Goal: Task Accomplishment & Management: Use online tool/utility

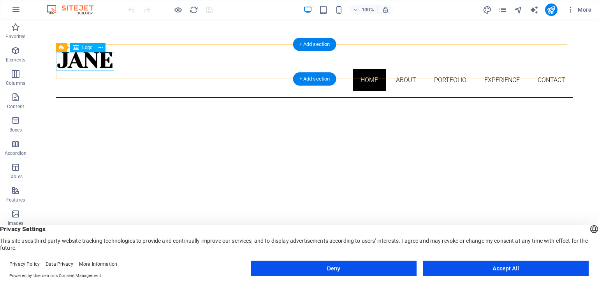
click at [93, 63] on div at bounding box center [314, 60] width 517 height 19
select select "px"
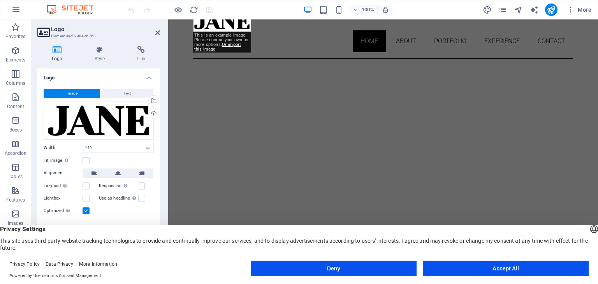
scroll to position [117, 0]
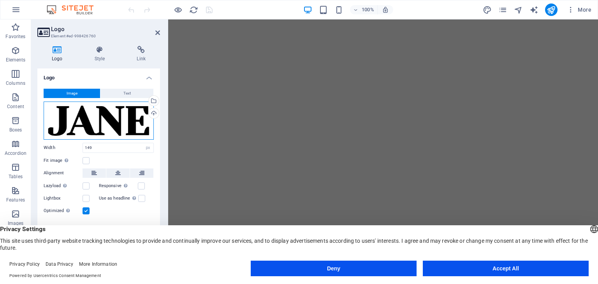
click at [76, 121] on div "Drag files here, click to choose files or select files from Files or our free s…" at bounding box center [99, 121] width 110 height 38
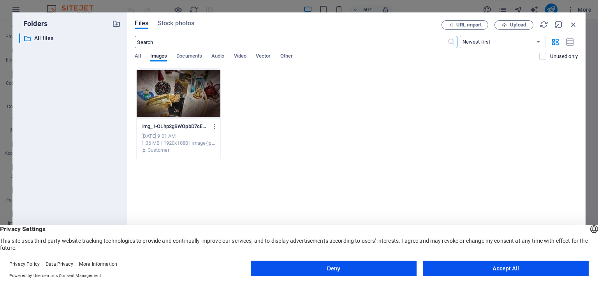
scroll to position [0, 0]
click at [572, 26] on icon "button" at bounding box center [573, 24] width 9 height 9
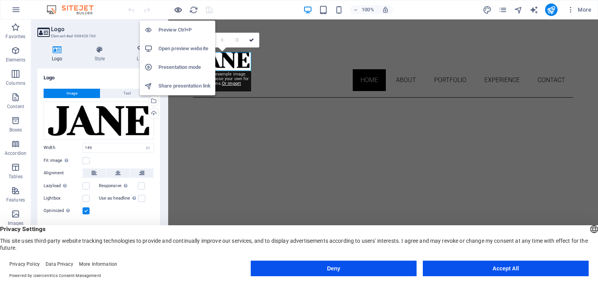
click at [176, 11] on icon "button" at bounding box center [178, 9] width 9 height 9
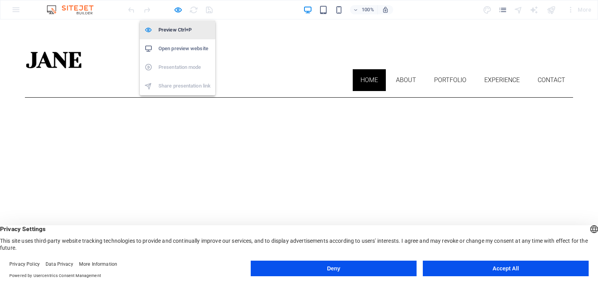
click at [175, 32] on h6 "Preview Ctrl+P" at bounding box center [184, 29] width 52 height 9
select select "px"
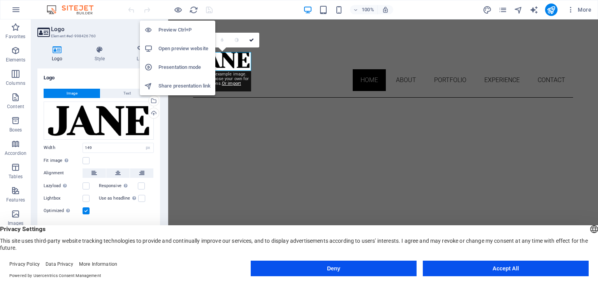
click at [199, 47] on h6 "Open preview website" at bounding box center [184, 48] width 52 height 9
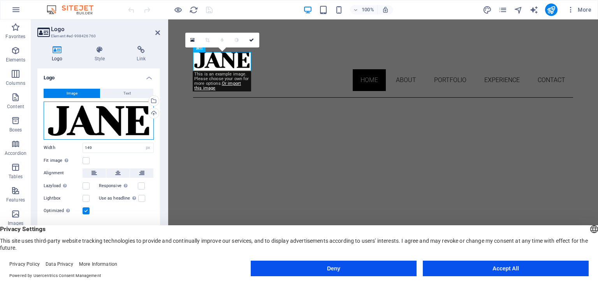
click at [132, 114] on div "Drag files here, click to choose files or select files from Files or our free s…" at bounding box center [99, 121] width 110 height 38
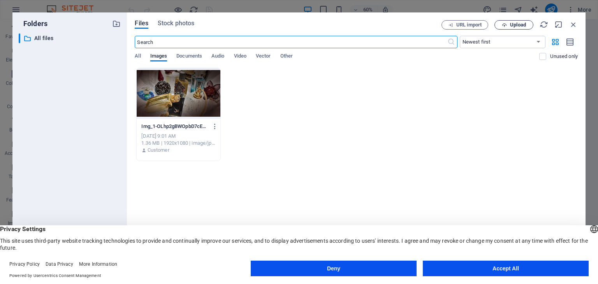
click at [526, 26] on span "Upload" at bounding box center [518, 25] width 16 height 5
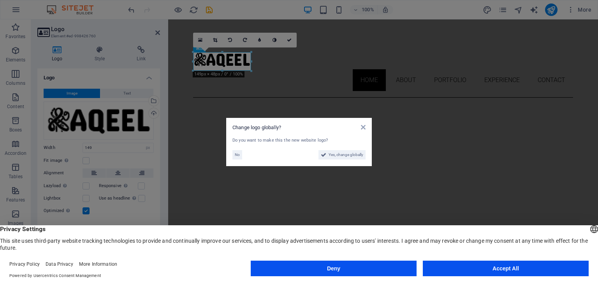
click at [420, 163] on aside "Change logo globally? Do you want to make this the new website logo? No Yes, ch…" at bounding box center [299, 142] width 598 height 284
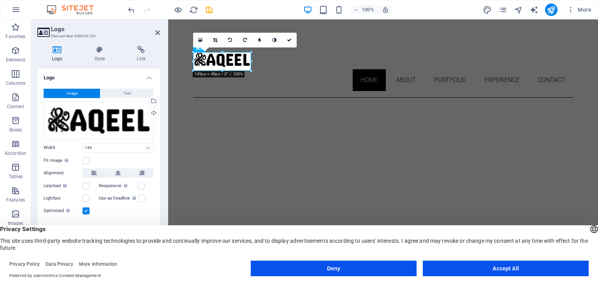
click at [158, 33] on icon at bounding box center [157, 33] width 5 height 6
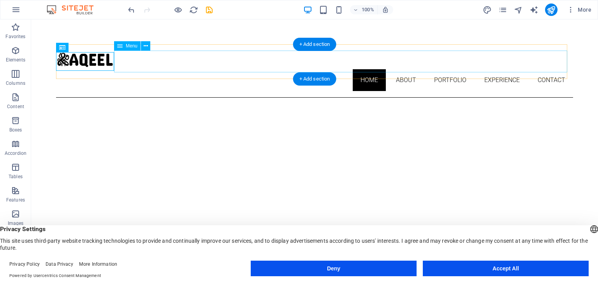
click at [213, 69] on nav "Home About Portfolio Experience Contact" at bounding box center [314, 80] width 517 height 22
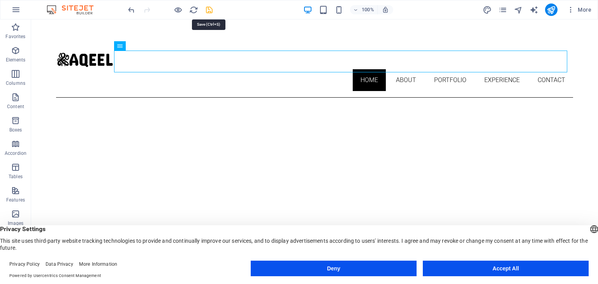
click at [205, 9] on icon "save" at bounding box center [209, 9] width 9 height 9
select select "px"
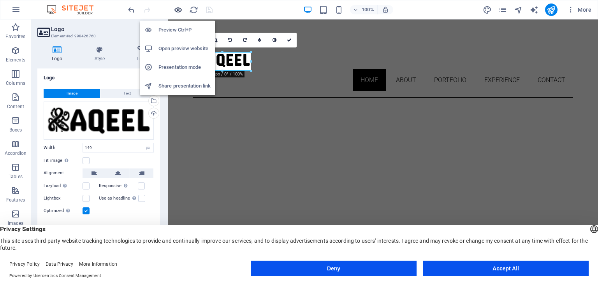
click at [175, 11] on icon "button" at bounding box center [178, 9] width 9 height 9
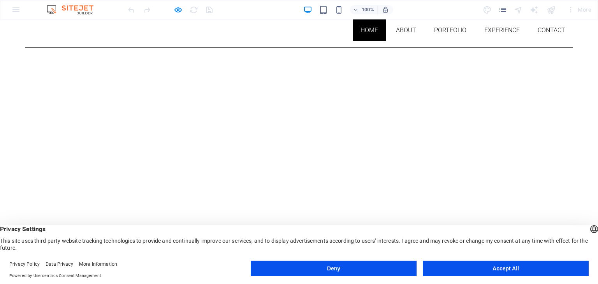
scroll to position [39, 0]
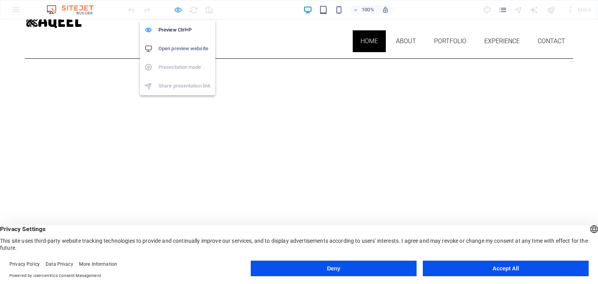
click at [179, 10] on icon "button" at bounding box center [178, 9] width 9 height 9
select select "px"
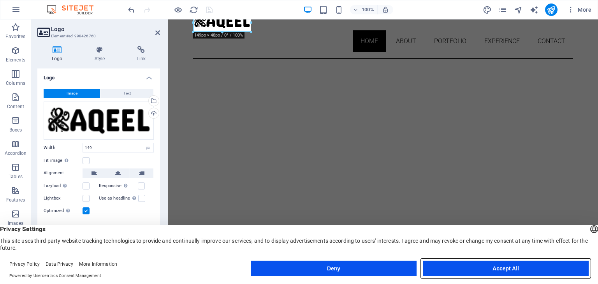
click at [513, 269] on button "Accept All" at bounding box center [506, 269] width 166 height 16
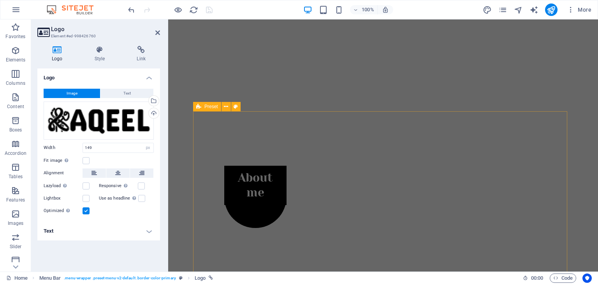
scroll to position [195, 0]
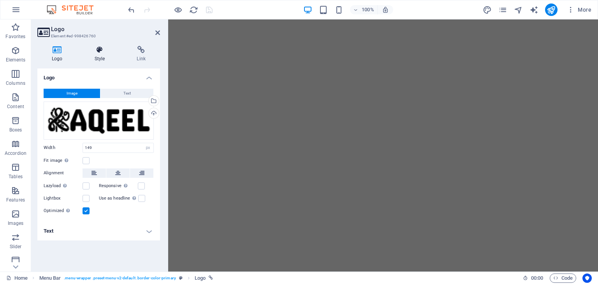
click at [96, 58] on h4 "Style" at bounding box center [101, 54] width 42 height 16
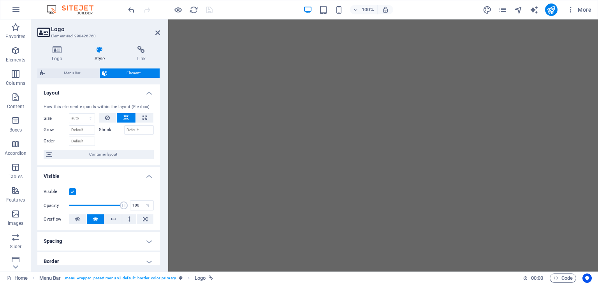
scroll to position [0, 0]
click at [156, 32] on icon at bounding box center [157, 33] width 5 height 6
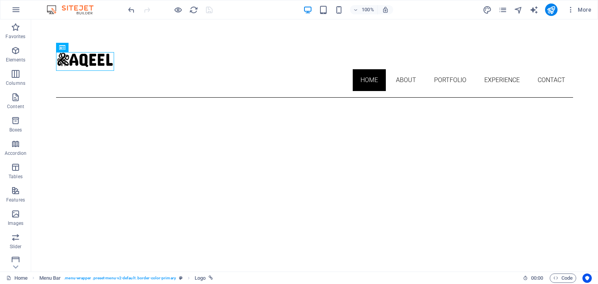
click at [587, 11] on span "More" at bounding box center [579, 10] width 25 height 8
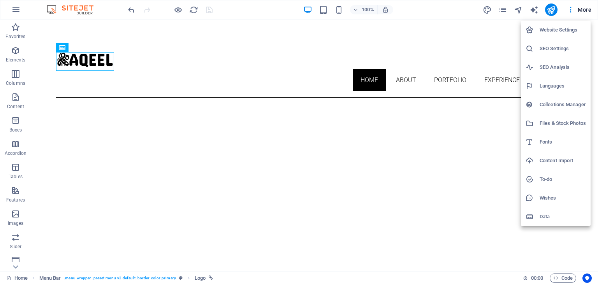
click at [565, 30] on h6 "Website Settings" at bounding box center [563, 29] width 46 height 9
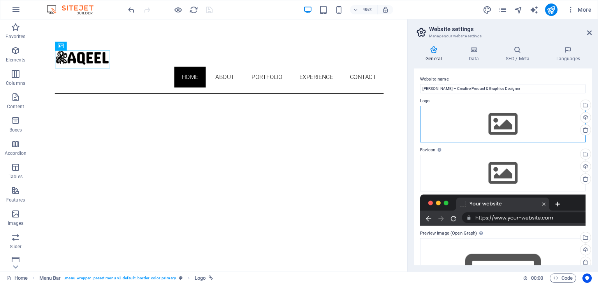
click at [512, 122] on div "Drag files here, click to choose files or select files from Files or our free s…" at bounding box center [502, 124] width 165 height 37
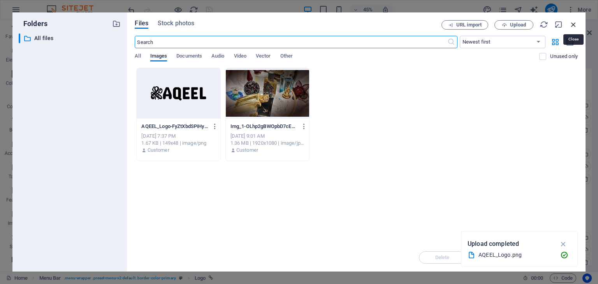
click at [576, 23] on icon "button" at bounding box center [573, 24] width 9 height 9
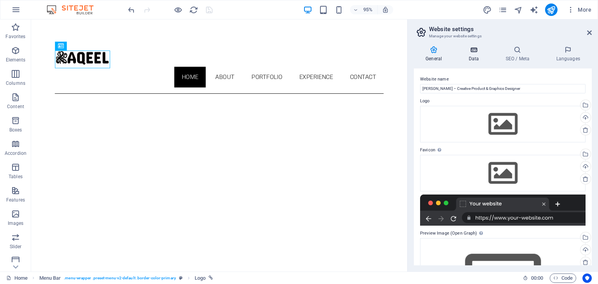
click at [476, 53] on icon at bounding box center [474, 50] width 34 height 8
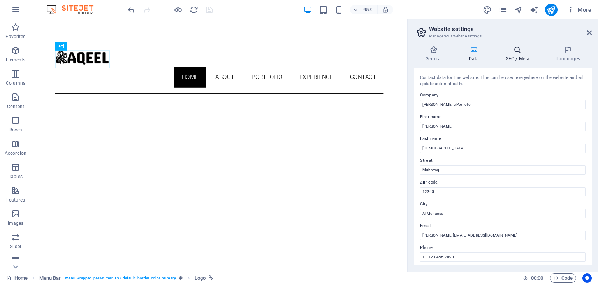
click at [521, 53] on icon at bounding box center [517, 50] width 47 height 8
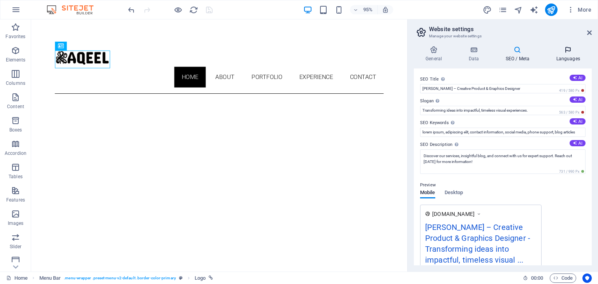
click at [565, 52] on icon at bounding box center [567, 50] width 47 height 8
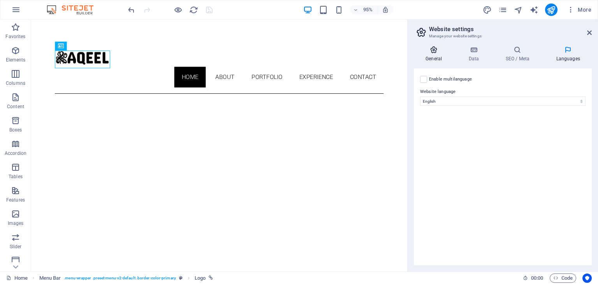
click at [436, 59] on h4 "General" at bounding box center [435, 54] width 43 height 16
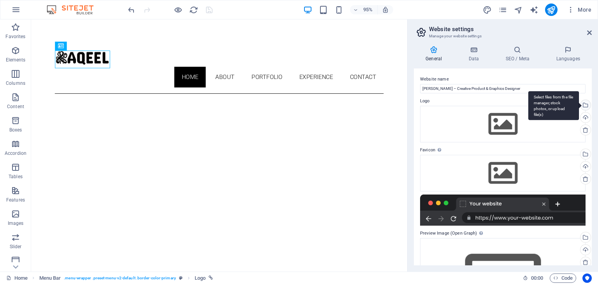
click at [579, 104] on div "Select files from the file manager, stock photos, or upload file(s)" at bounding box center [553, 105] width 51 height 29
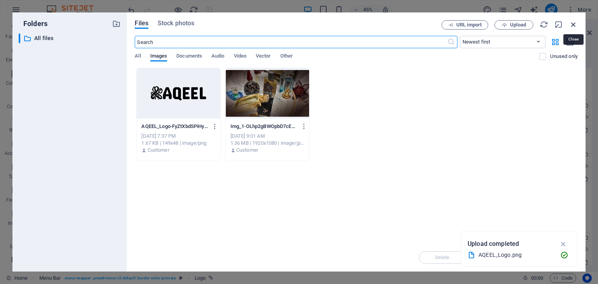
click at [575, 23] on icon "button" at bounding box center [573, 24] width 9 height 9
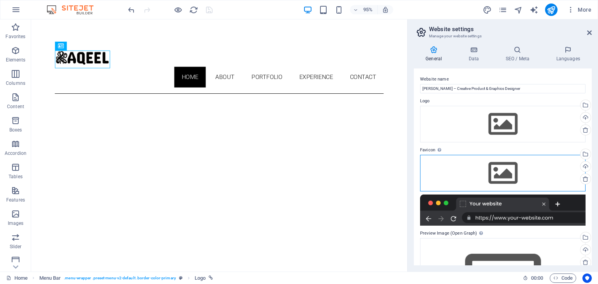
click at [500, 176] on div "Drag files here, click to choose files or select files from Files or our free s…" at bounding box center [502, 173] width 165 height 37
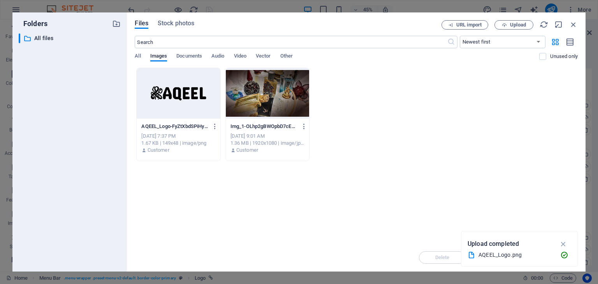
click at [172, 108] on div at bounding box center [178, 93] width 83 height 51
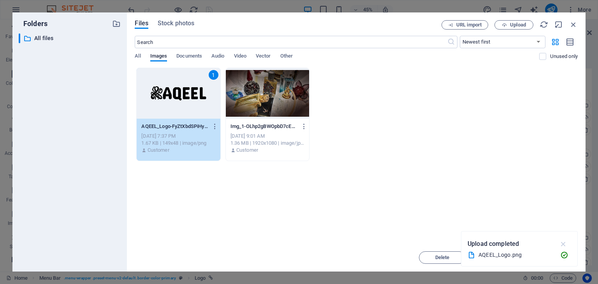
click at [561, 244] on icon "button" at bounding box center [563, 244] width 9 height 9
click at [552, 255] on span "Insert" at bounding box center [555, 257] width 14 height 5
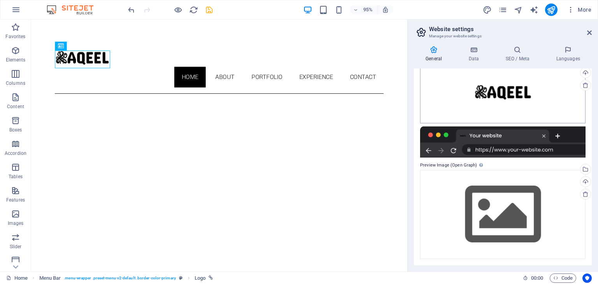
scroll to position [16, 0]
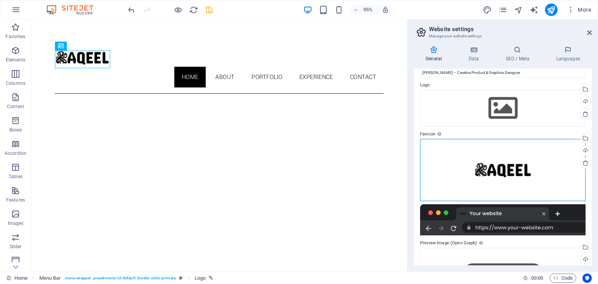
click at [492, 164] on div "Drag files here, click to choose files or select files from Files or our free s…" at bounding box center [502, 170] width 165 height 62
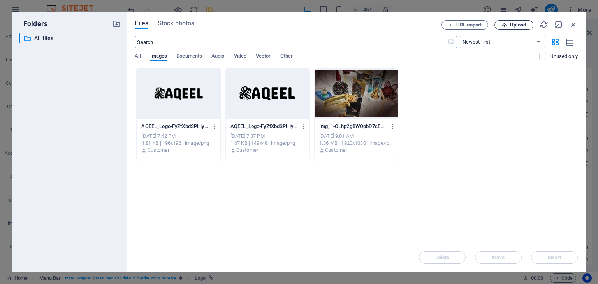
click at [521, 27] on span "Upload" at bounding box center [518, 25] width 16 height 5
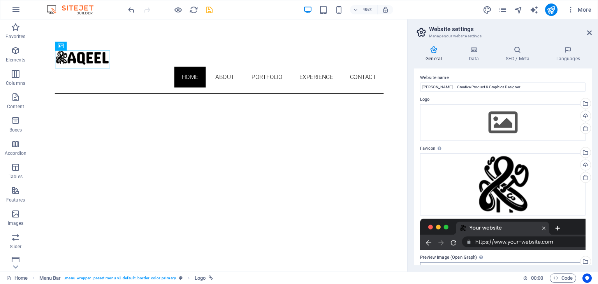
scroll to position [0, 0]
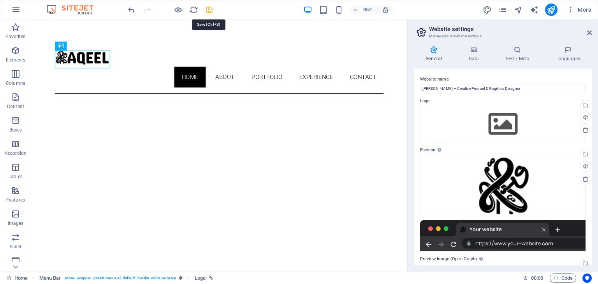
click at [209, 10] on icon "save" at bounding box center [209, 9] width 9 height 9
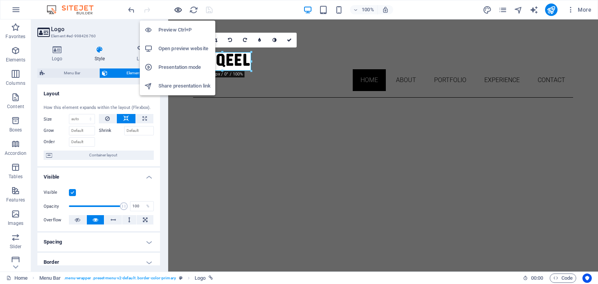
click at [177, 11] on icon "button" at bounding box center [178, 9] width 9 height 9
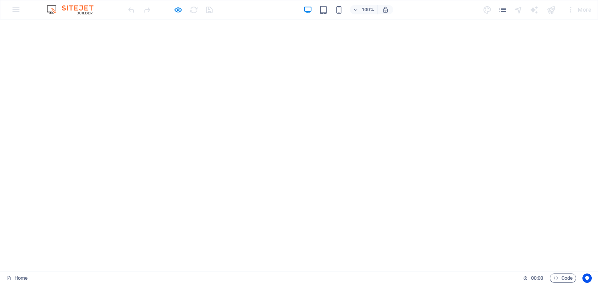
scroll to position [91, 0]
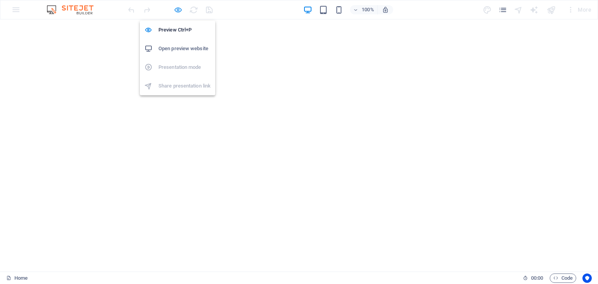
click at [176, 8] on icon "button" at bounding box center [178, 9] width 9 height 9
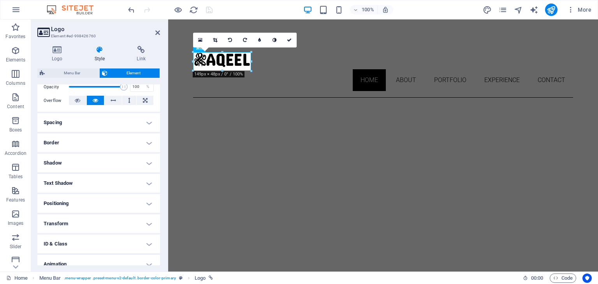
scroll to position [148, 0]
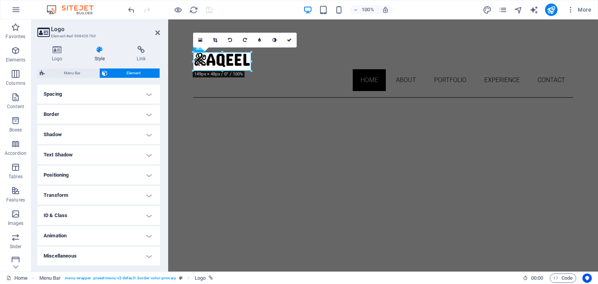
click at [154, 33] on header "Logo Element #ed-998426760" at bounding box center [98, 29] width 123 height 20
click at [157, 33] on icon at bounding box center [157, 33] width 5 height 6
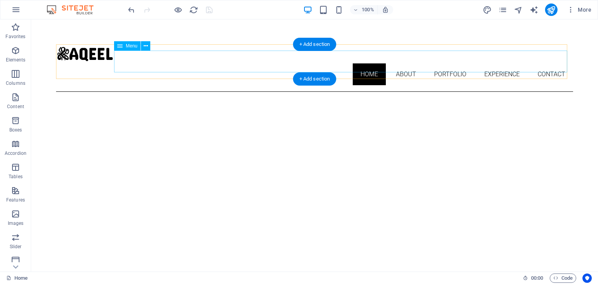
scroll to position [0, 0]
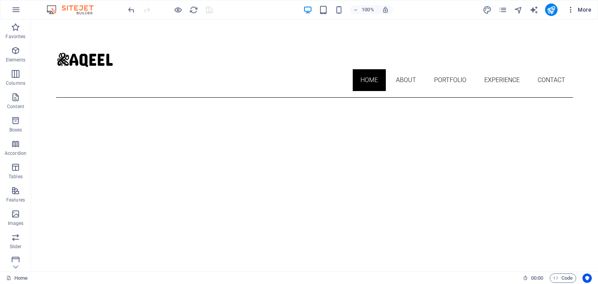
click at [580, 9] on span "More" at bounding box center [579, 10] width 25 height 8
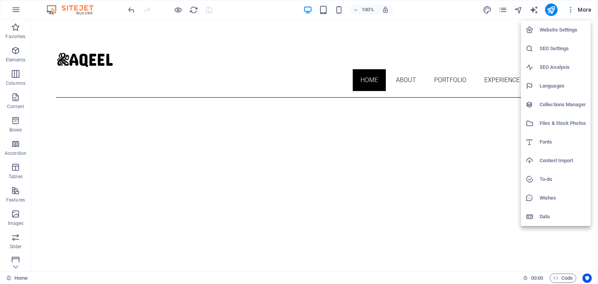
click at [575, 28] on h6 "Website Settings" at bounding box center [563, 29] width 46 height 9
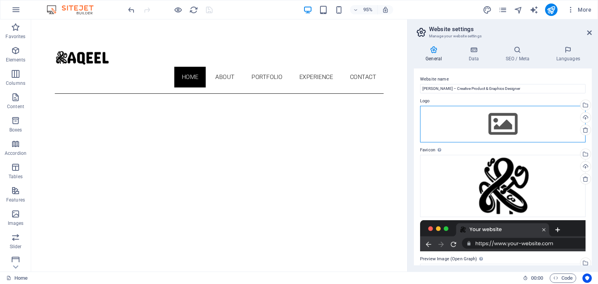
click at [515, 126] on div "Drag files here, click to choose files or select files from Files or our free s…" at bounding box center [502, 124] width 165 height 37
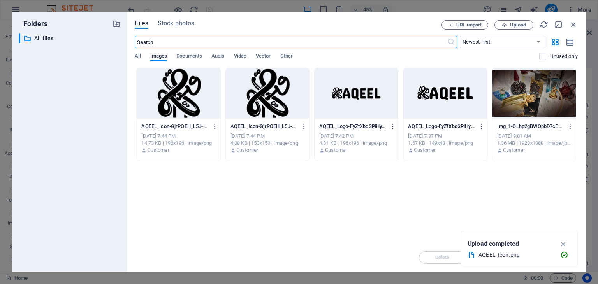
click at [413, 100] on div at bounding box center [444, 93] width 83 height 51
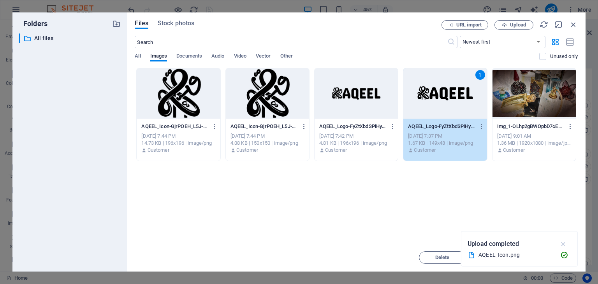
click at [561, 245] on icon "button" at bounding box center [563, 244] width 9 height 9
click at [549, 259] on span "Insert" at bounding box center [555, 257] width 14 height 5
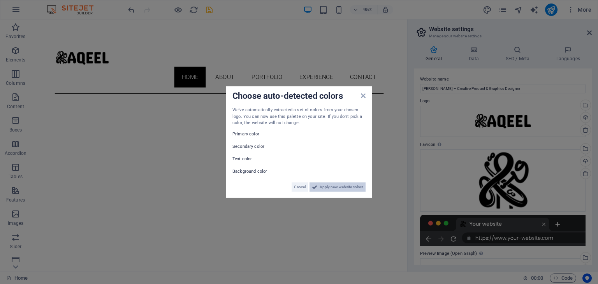
click at [345, 185] on span "Apply new website colors" at bounding box center [342, 186] width 44 height 9
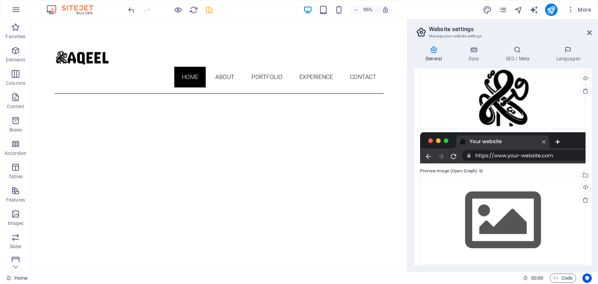
scroll to position [88, 0]
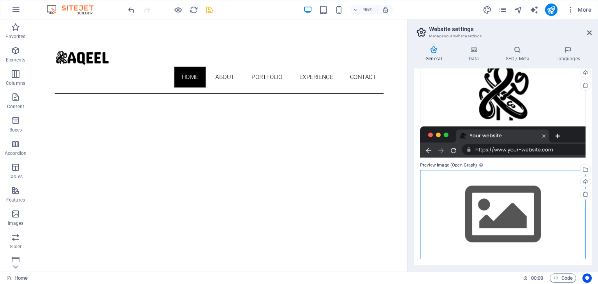
click at [513, 220] on div "Drag files here, click to choose files or select files from Files or our free s…" at bounding box center [502, 214] width 165 height 89
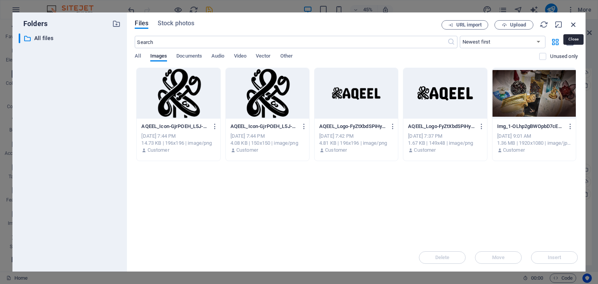
click at [573, 25] on icon "button" at bounding box center [573, 24] width 9 height 9
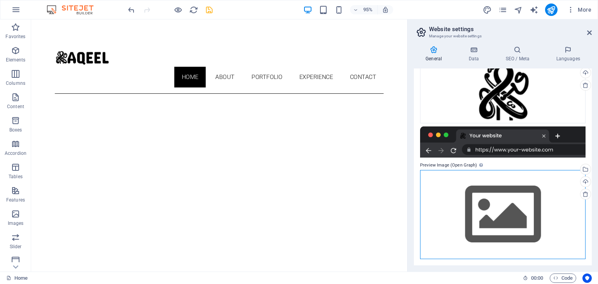
click at [499, 215] on div "Drag files here, click to choose files or select files from Files or our free s…" at bounding box center [502, 214] width 165 height 89
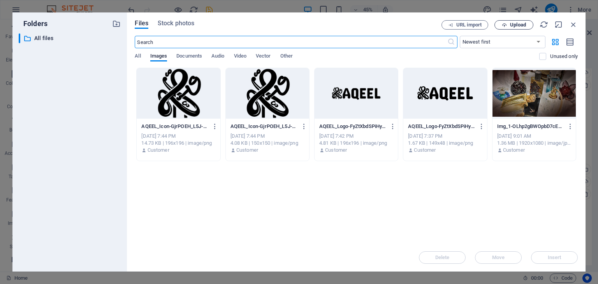
click at [513, 23] on span "Upload" at bounding box center [518, 25] width 16 height 5
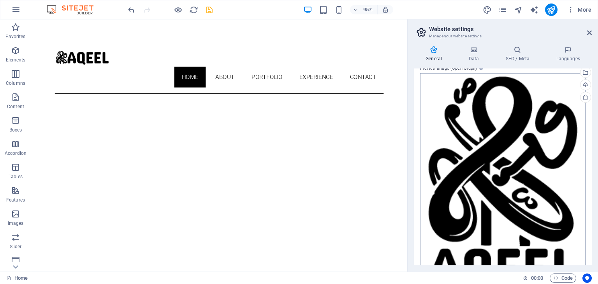
scroll to position [145, 0]
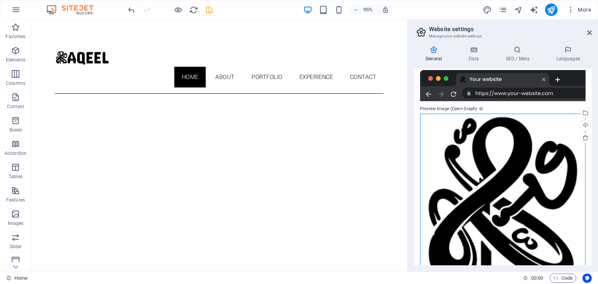
click at [523, 174] on div "Drag files here, click to choose files or select files from Files or our free s…" at bounding box center [502, 225] width 165 height 223
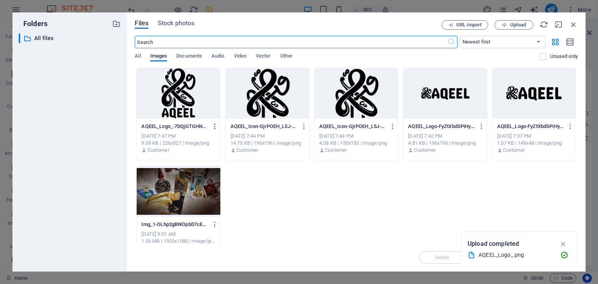
click at [216, 125] on icon "button" at bounding box center [214, 126] width 7 height 7
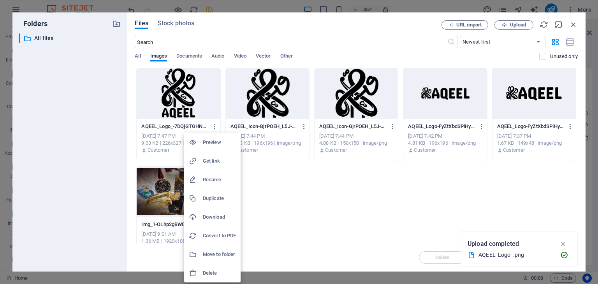
click at [221, 274] on h6 "Delete" at bounding box center [219, 273] width 33 height 9
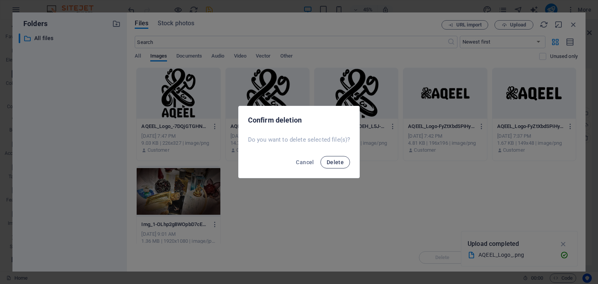
click at [335, 159] on span "Delete" at bounding box center [335, 162] width 17 height 6
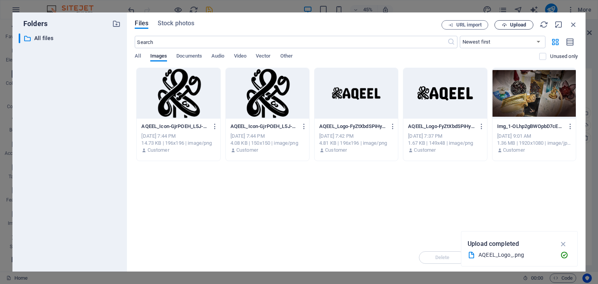
click at [517, 23] on span "Upload" at bounding box center [518, 25] width 16 height 5
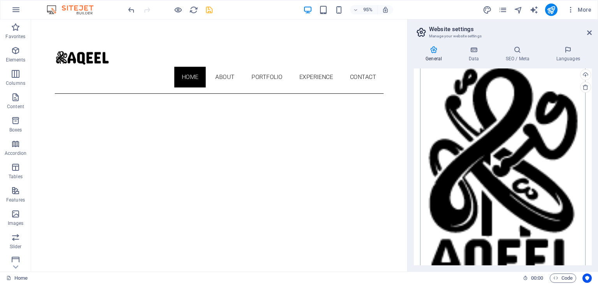
scroll to position [184, 0]
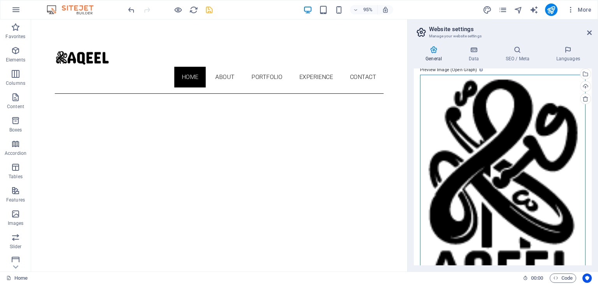
click at [494, 151] on div "Drag files here, click to choose files or select files from Files or our free s…" at bounding box center [502, 187] width 165 height 225
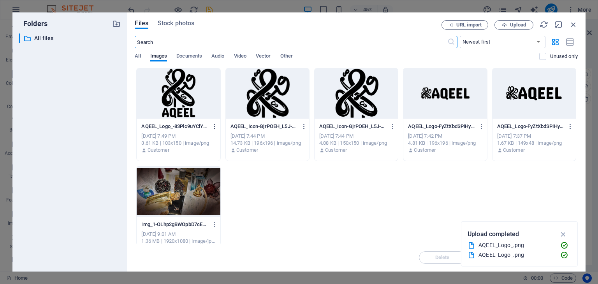
click at [215, 127] on icon "button" at bounding box center [214, 126] width 7 height 7
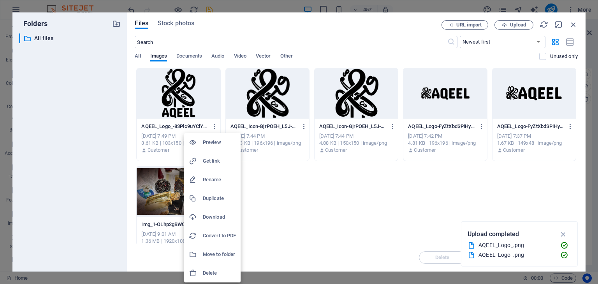
click at [211, 274] on h6 "Delete" at bounding box center [219, 273] width 33 height 9
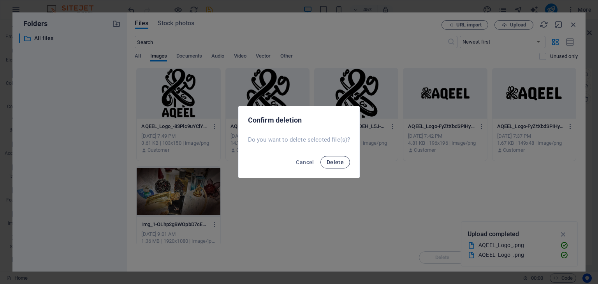
click at [333, 165] on span "Delete" at bounding box center [335, 162] width 17 height 6
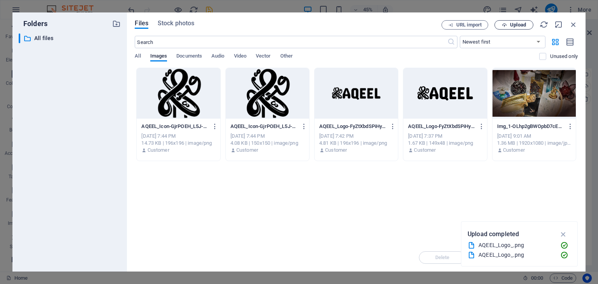
click at [519, 23] on span "Upload" at bounding box center [518, 25] width 16 height 5
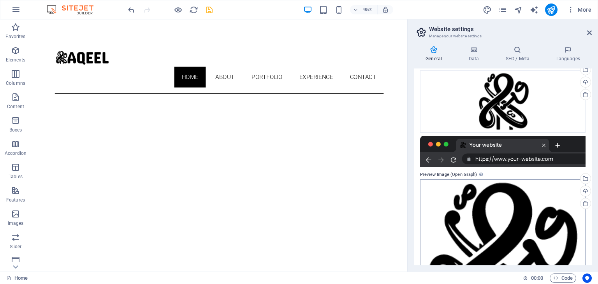
scroll to position [67, 0]
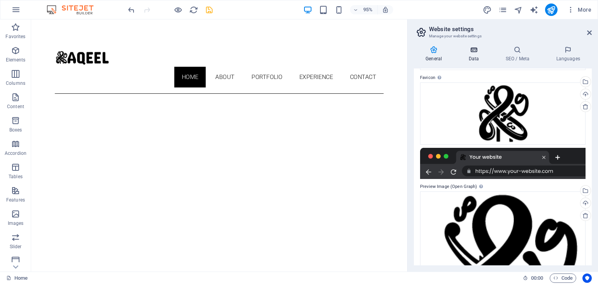
click at [471, 55] on h4 "Data" at bounding box center [475, 54] width 37 height 16
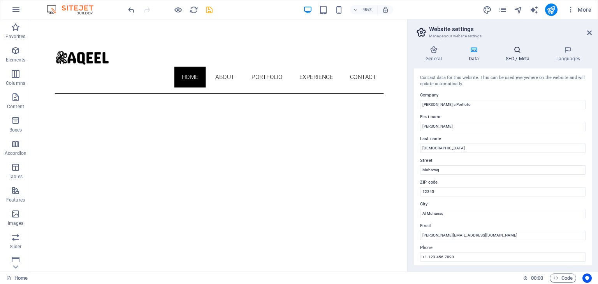
click at [513, 55] on h4 "SEO / Meta" at bounding box center [519, 54] width 51 height 16
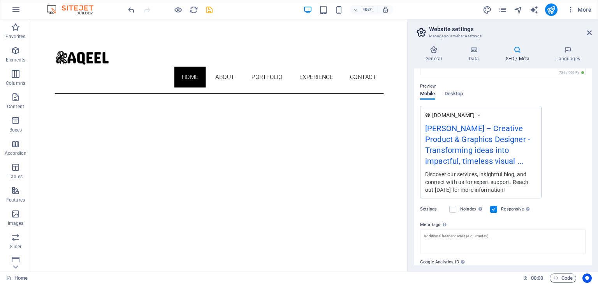
scroll to position [137, 0]
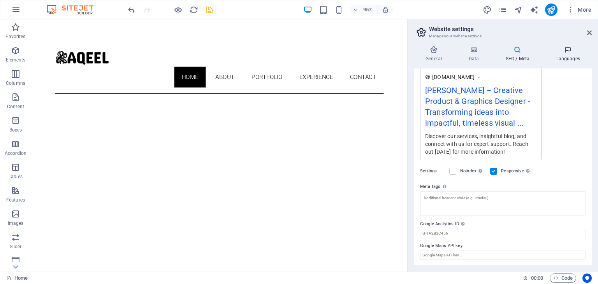
click at [567, 53] on icon at bounding box center [567, 50] width 47 height 8
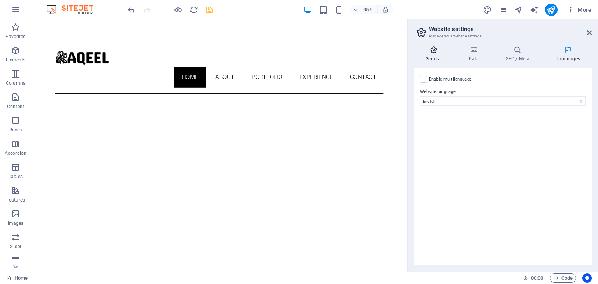
click at [441, 53] on icon at bounding box center [434, 50] width 40 height 8
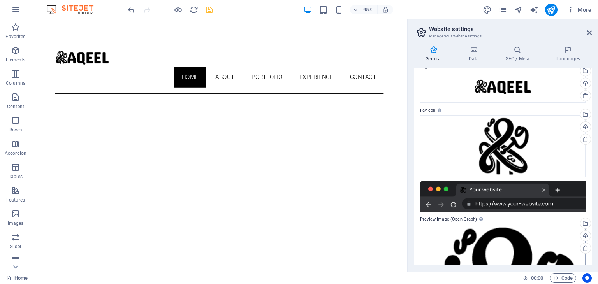
scroll to position [0, 0]
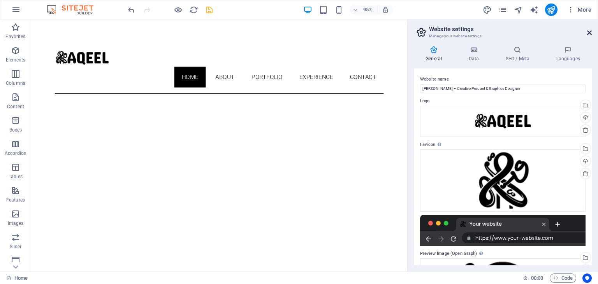
click at [590, 32] on icon at bounding box center [589, 33] width 5 height 6
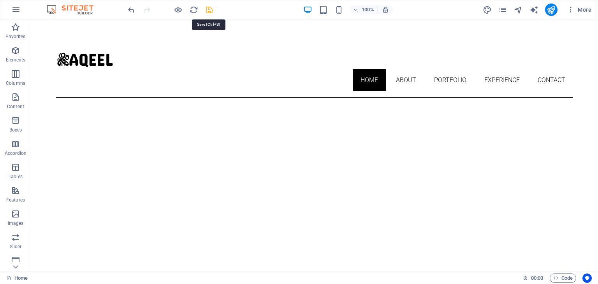
click at [209, 10] on icon "save" at bounding box center [209, 9] width 9 height 9
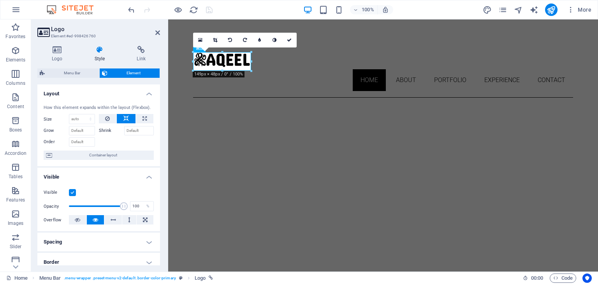
click at [157, 32] on icon at bounding box center [157, 33] width 5 height 6
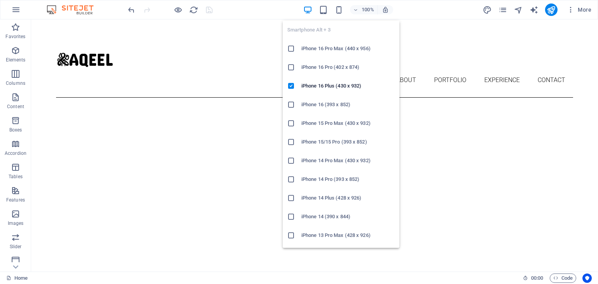
click at [327, 67] on h6 "iPhone 16 Pro (402 x 874)" at bounding box center [347, 67] width 93 height 9
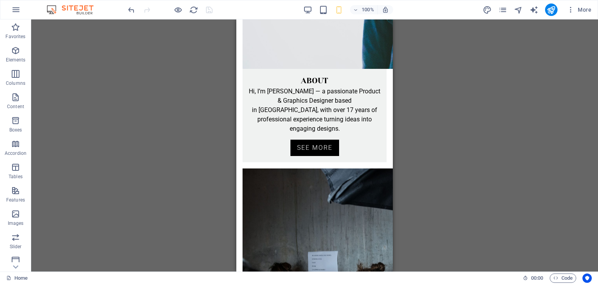
scroll to position [835, 0]
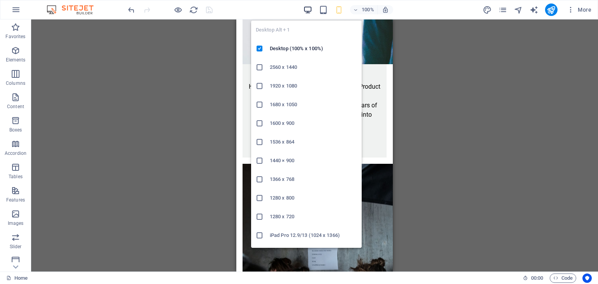
click at [310, 9] on icon "button" at bounding box center [307, 9] width 9 height 9
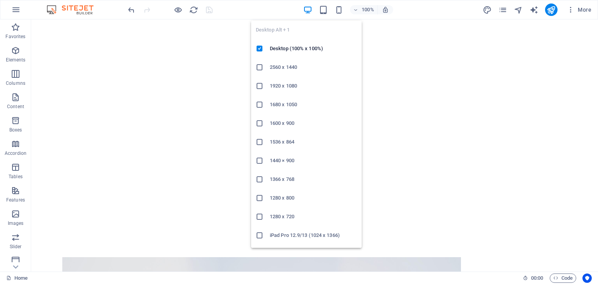
scroll to position [403, 0]
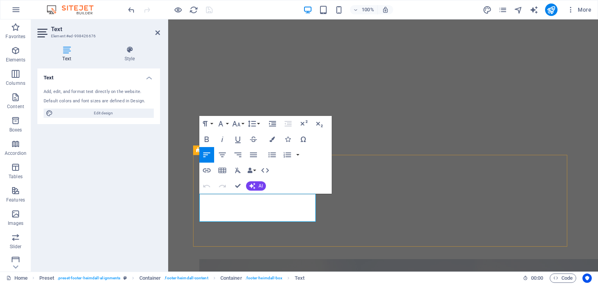
click at [197, 151] on icon at bounding box center [198, 150] width 5 height 9
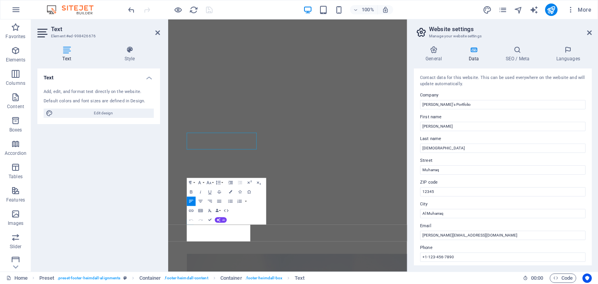
scroll to position [387, 0]
click at [215, 209] on button "Data Bindings" at bounding box center [218, 210] width 7 height 9
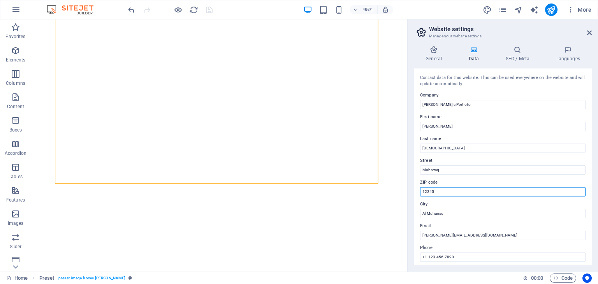
click at [472, 190] on input "12345" at bounding box center [502, 191] width 165 height 9
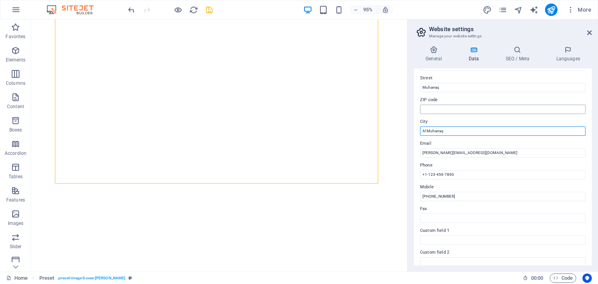
scroll to position [117, 0]
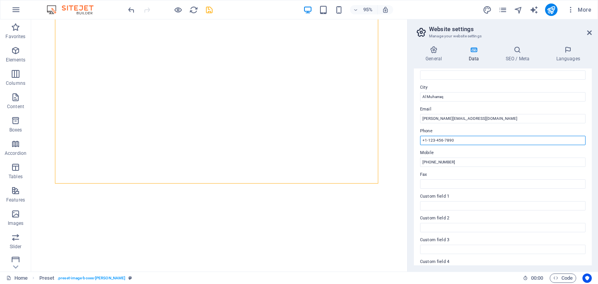
click at [475, 142] on input "+1-123-456-7890" at bounding box center [502, 140] width 165 height 9
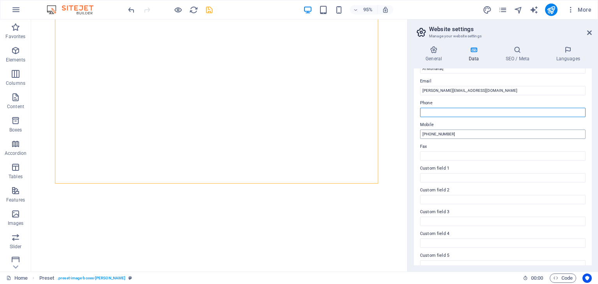
scroll to position [177, 0]
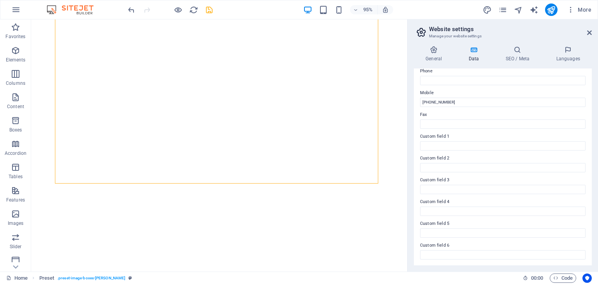
click at [590, 32] on icon at bounding box center [589, 33] width 5 height 6
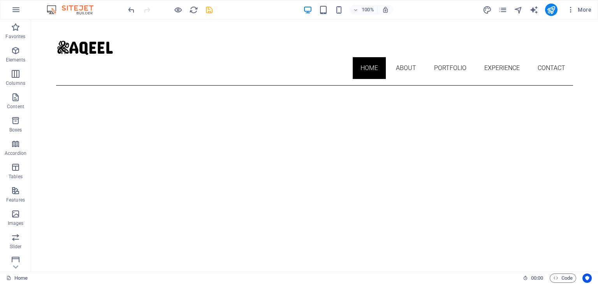
scroll to position [0, 0]
